Goal: Transaction & Acquisition: Register for event/course

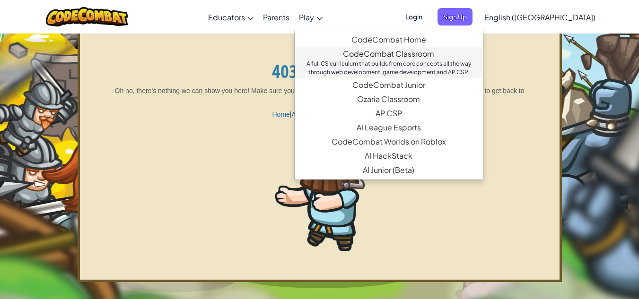
click at [400, 52] on link "CodeCombat Classroom A full CS curriculum that builds from core concepts all th…" at bounding box center [389, 62] width 188 height 31
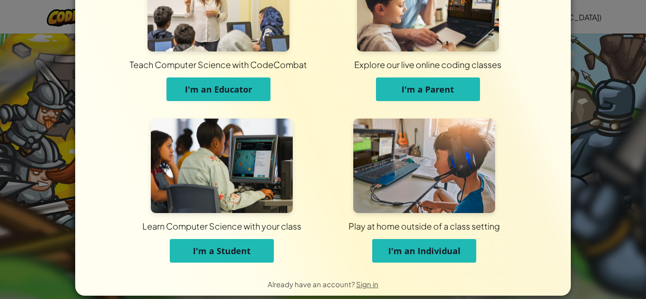
scroll to position [75, 0]
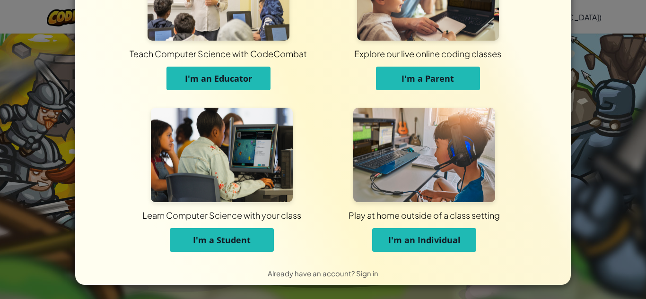
click at [226, 242] on span "I'm a Student" at bounding box center [222, 240] width 58 height 11
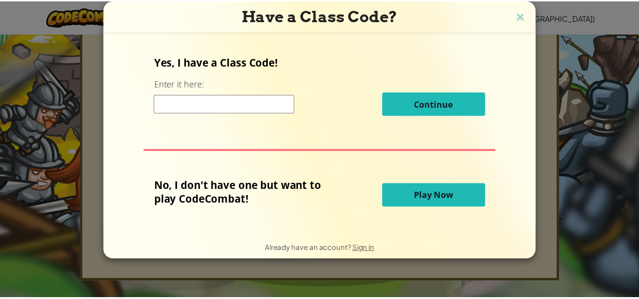
scroll to position [0, 0]
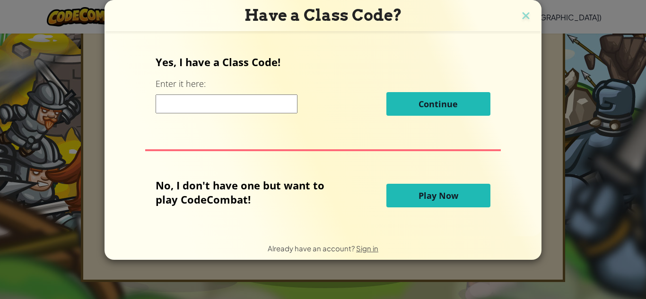
drag, startPoint x: 243, startPoint y: 102, endPoint x: 248, endPoint y: 106, distance: 6.7
click at [248, 106] on input at bounding box center [227, 104] width 142 height 19
click at [523, 14] on img at bounding box center [526, 16] width 12 height 14
